Goal: Information Seeking & Learning: Learn about a topic

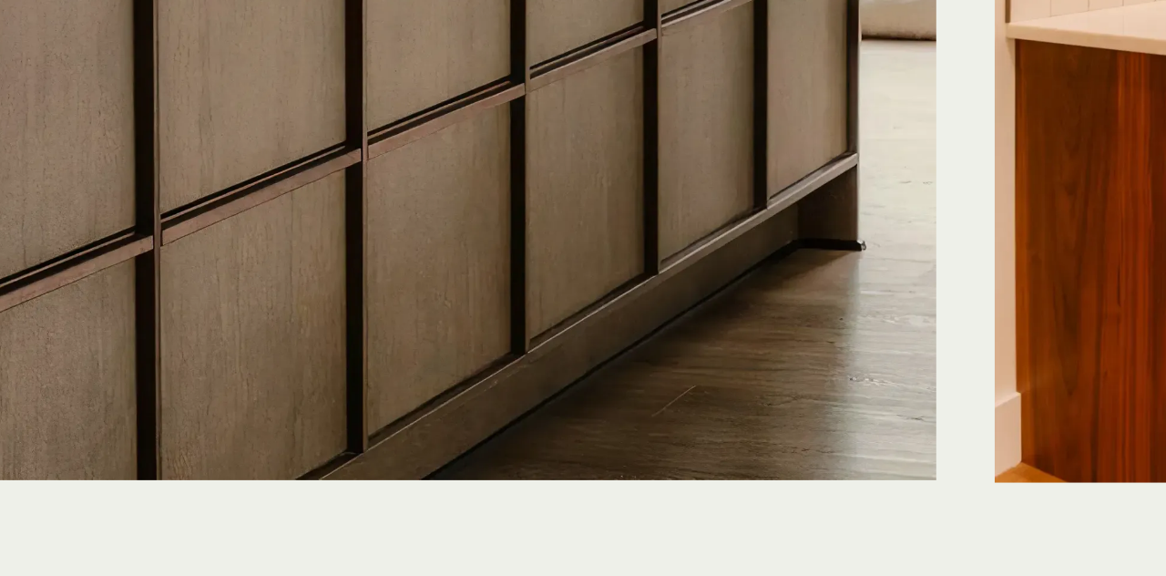
scroll to position [4464, 0]
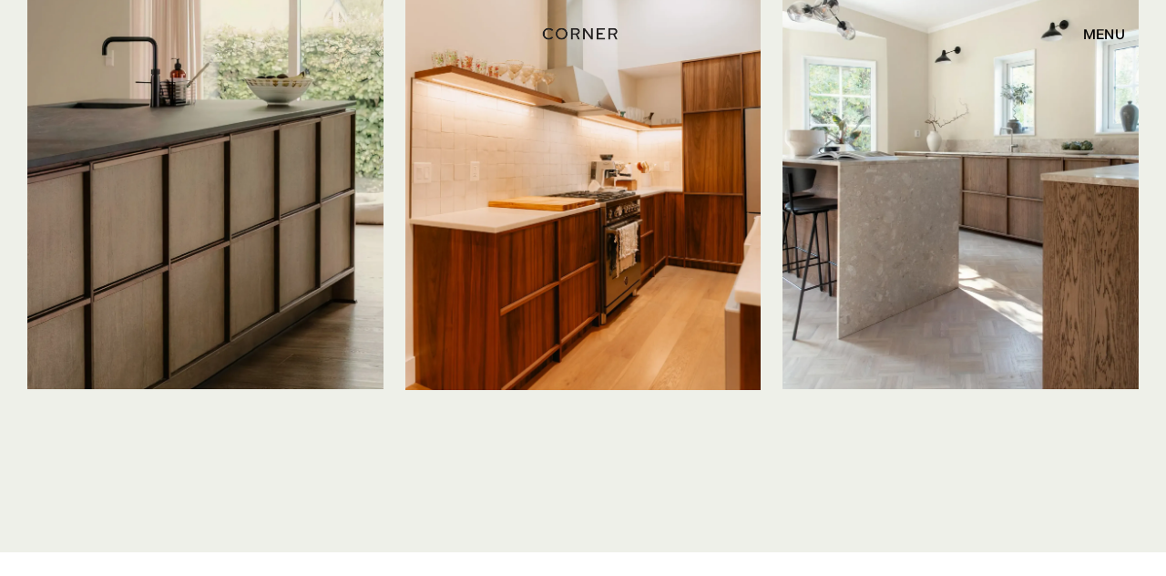
click at [267, 251] on img at bounding box center [205, 152] width 356 height 475
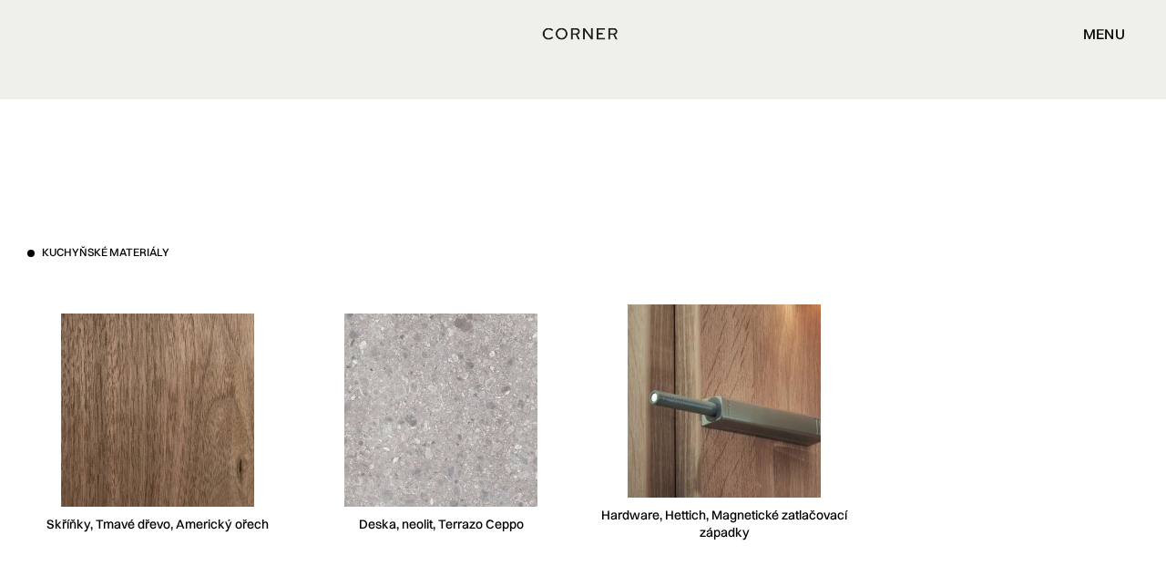
scroll to position [4914, 0]
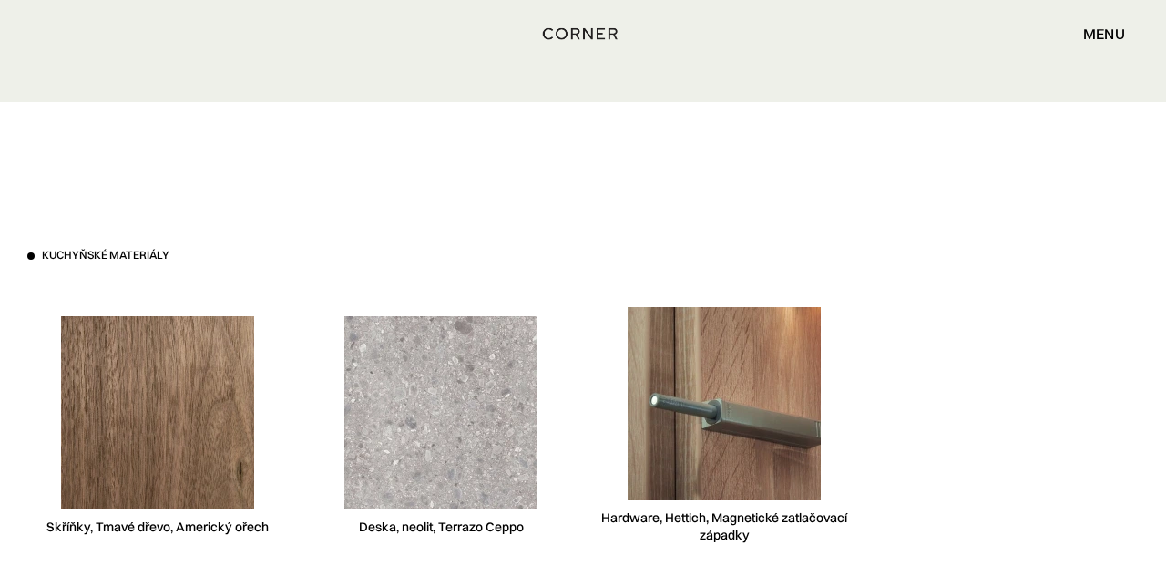
click at [461, 399] on img at bounding box center [440, 412] width 193 height 193
click at [444, 531] on font "Deska, neolit, Terrazo Ceppo" at bounding box center [441, 526] width 165 height 16
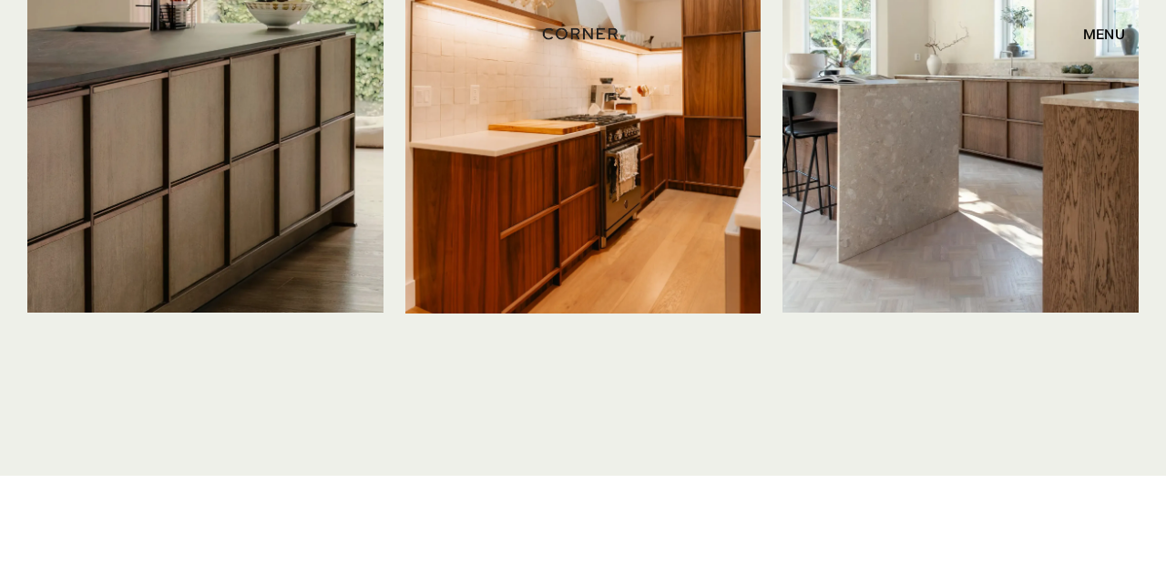
scroll to position [4540, 0]
click at [251, 154] on img at bounding box center [205, 76] width 356 height 475
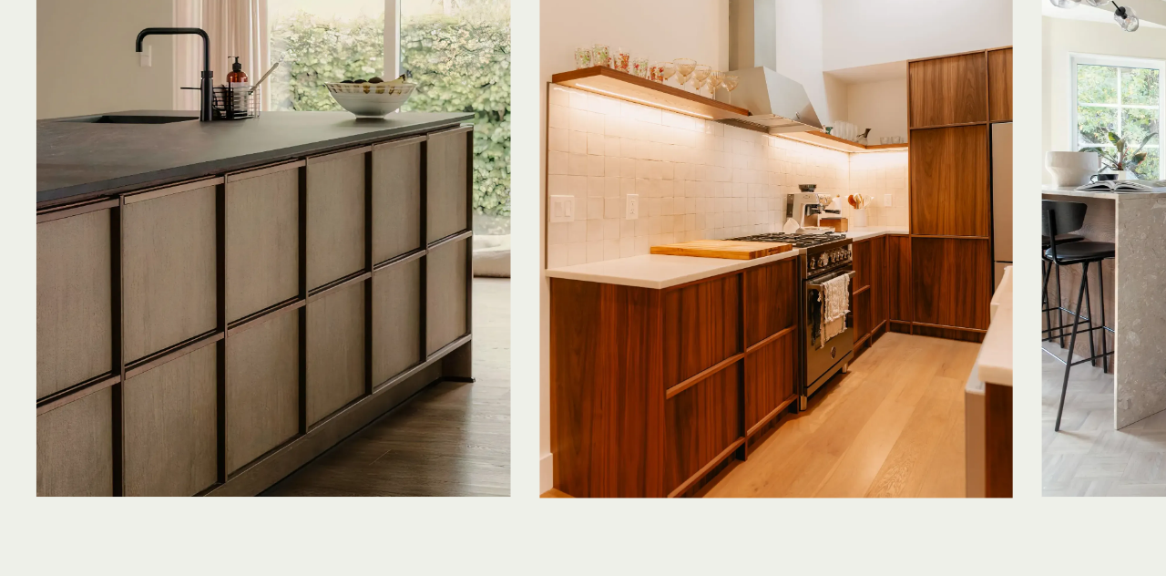
scroll to position [4401, 0]
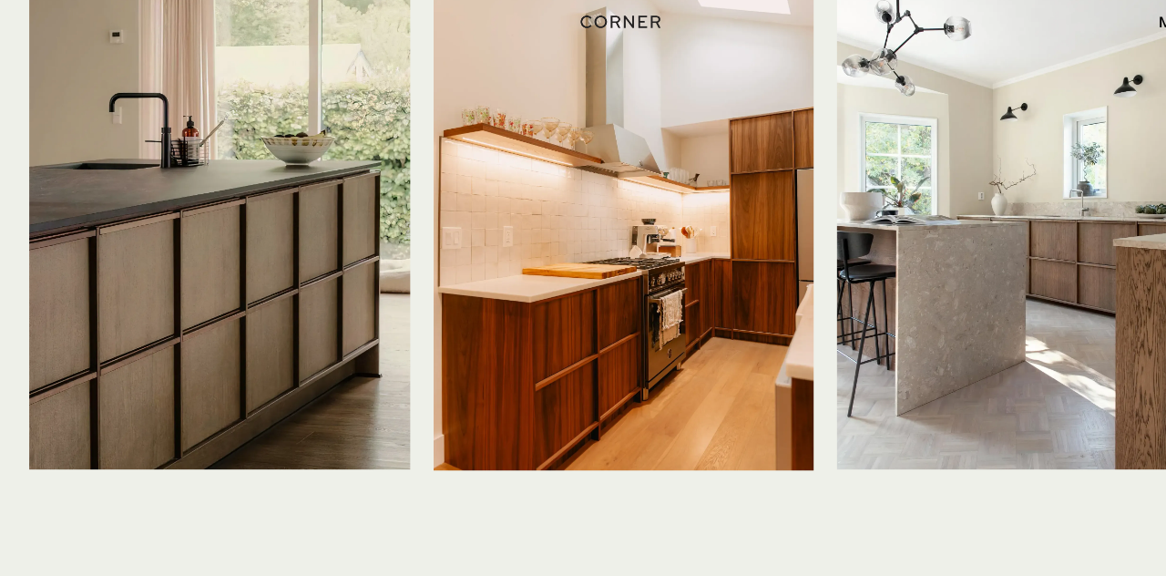
click at [128, 348] on img at bounding box center [205, 215] width 356 height 475
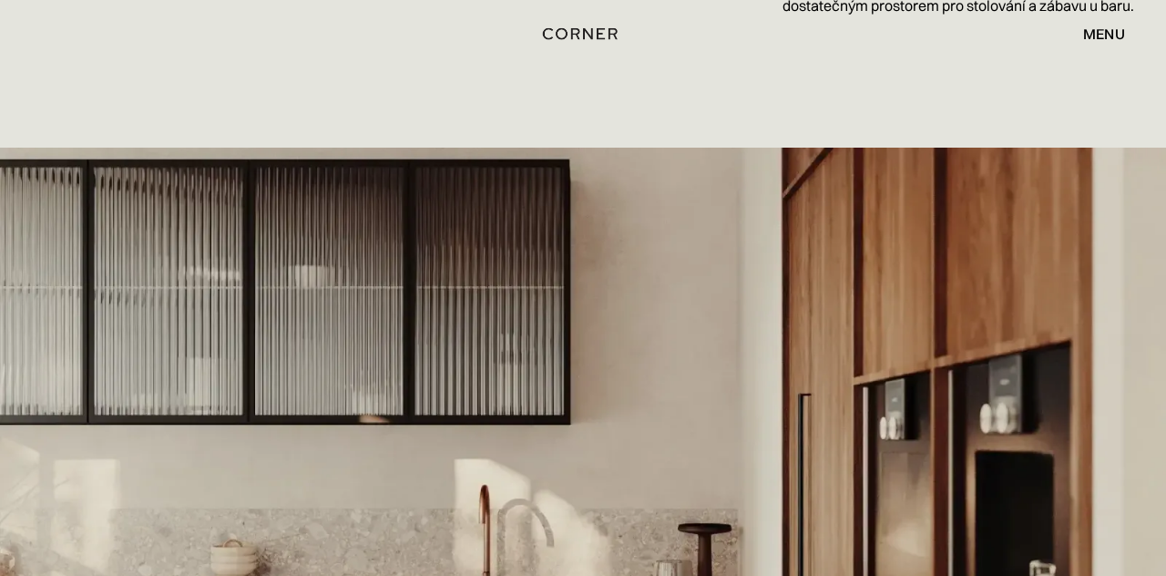
scroll to position [0, 0]
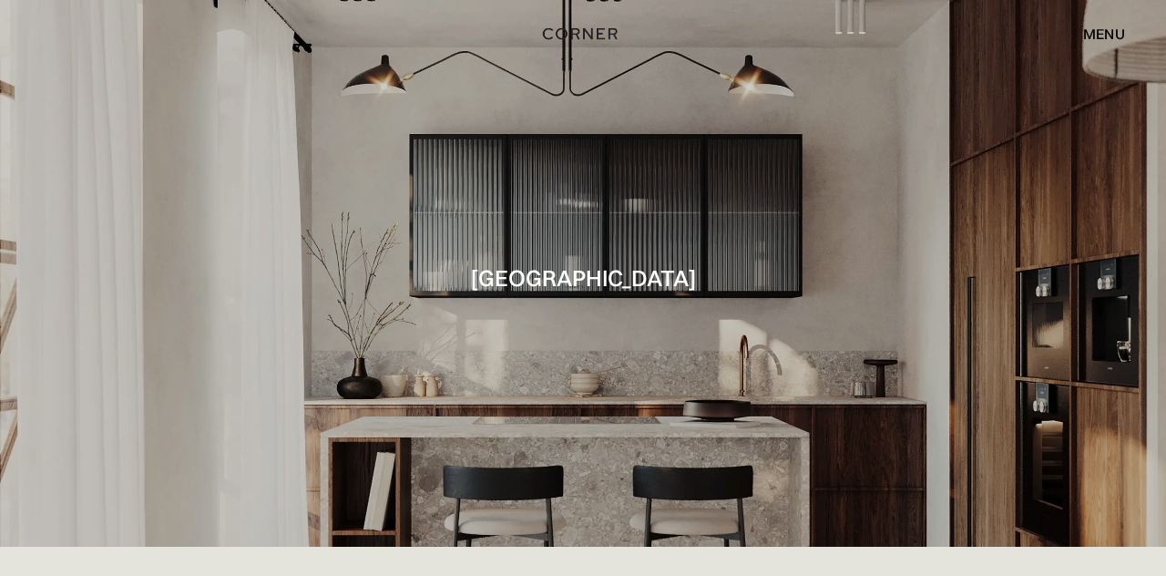
click at [1110, 46] on div "menu blízko" at bounding box center [1095, 33] width 60 height 31
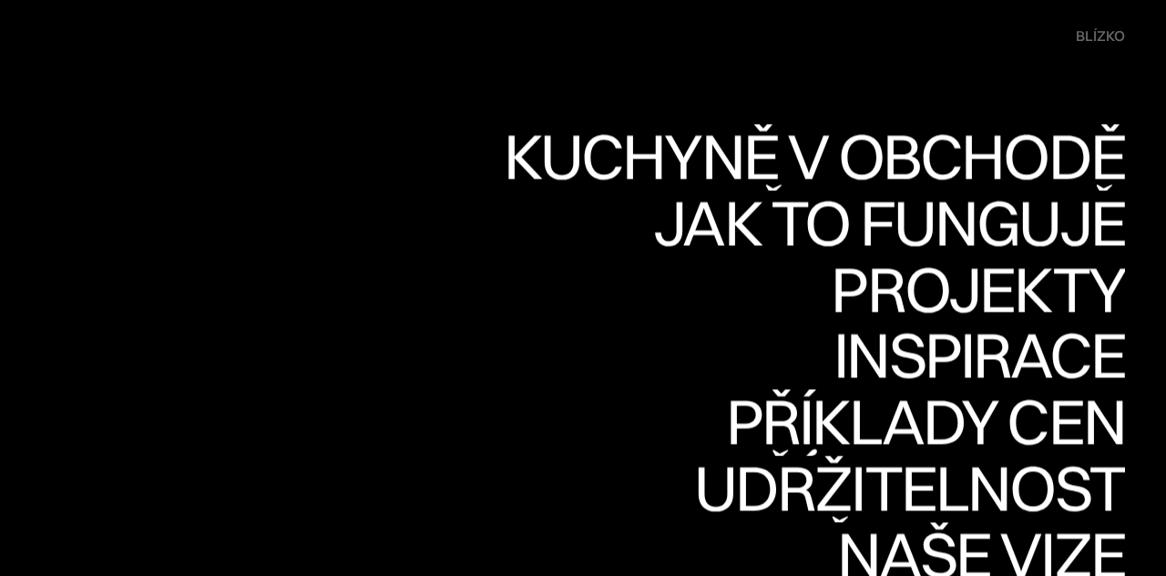
click at [1002, 348] on font "Inspirace" at bounding box center [980, 354] width 292 height 79
